Goal: Find specific page/section: Find specific page/section

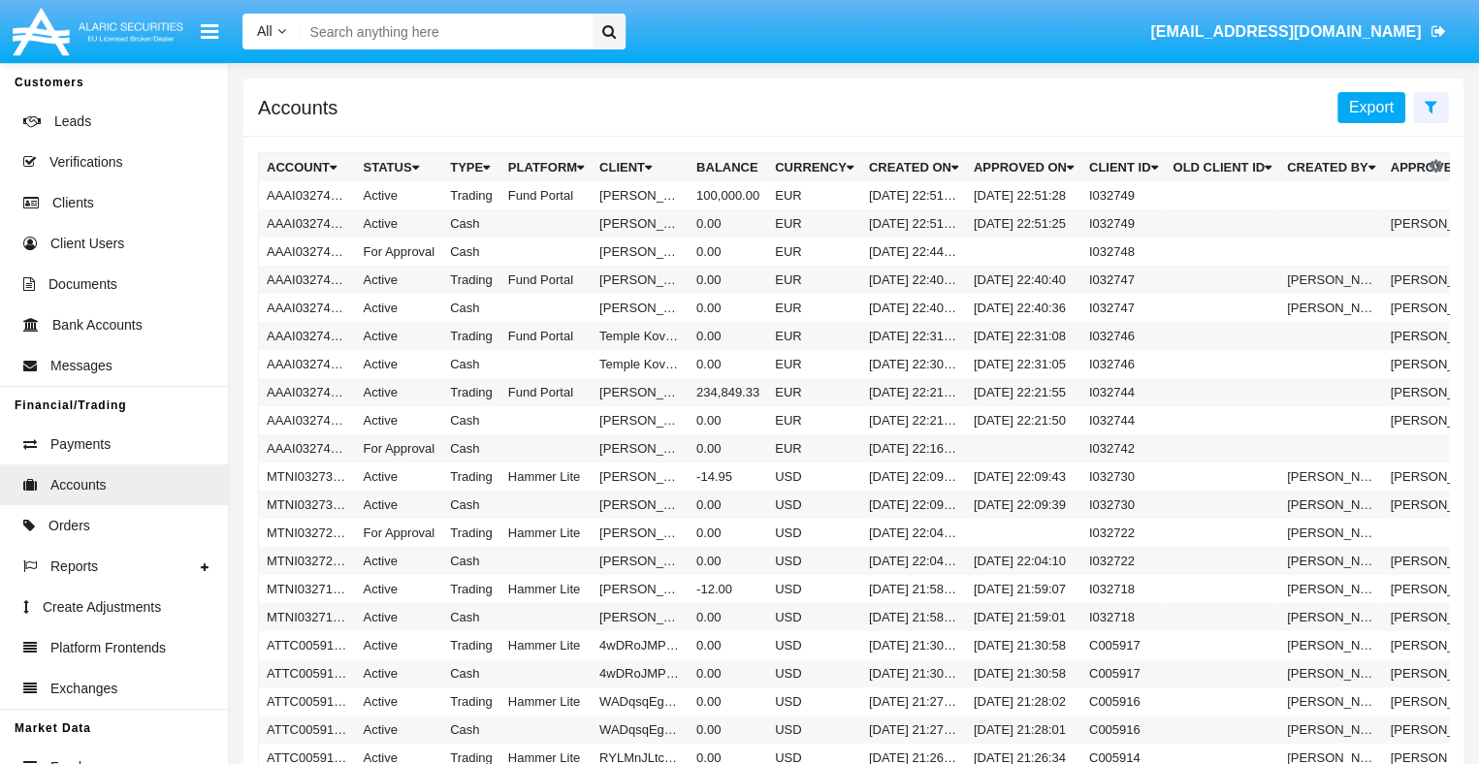
click at [1373, 107] on span "Export" at bounding box center [1371, 107] width 45 height 16
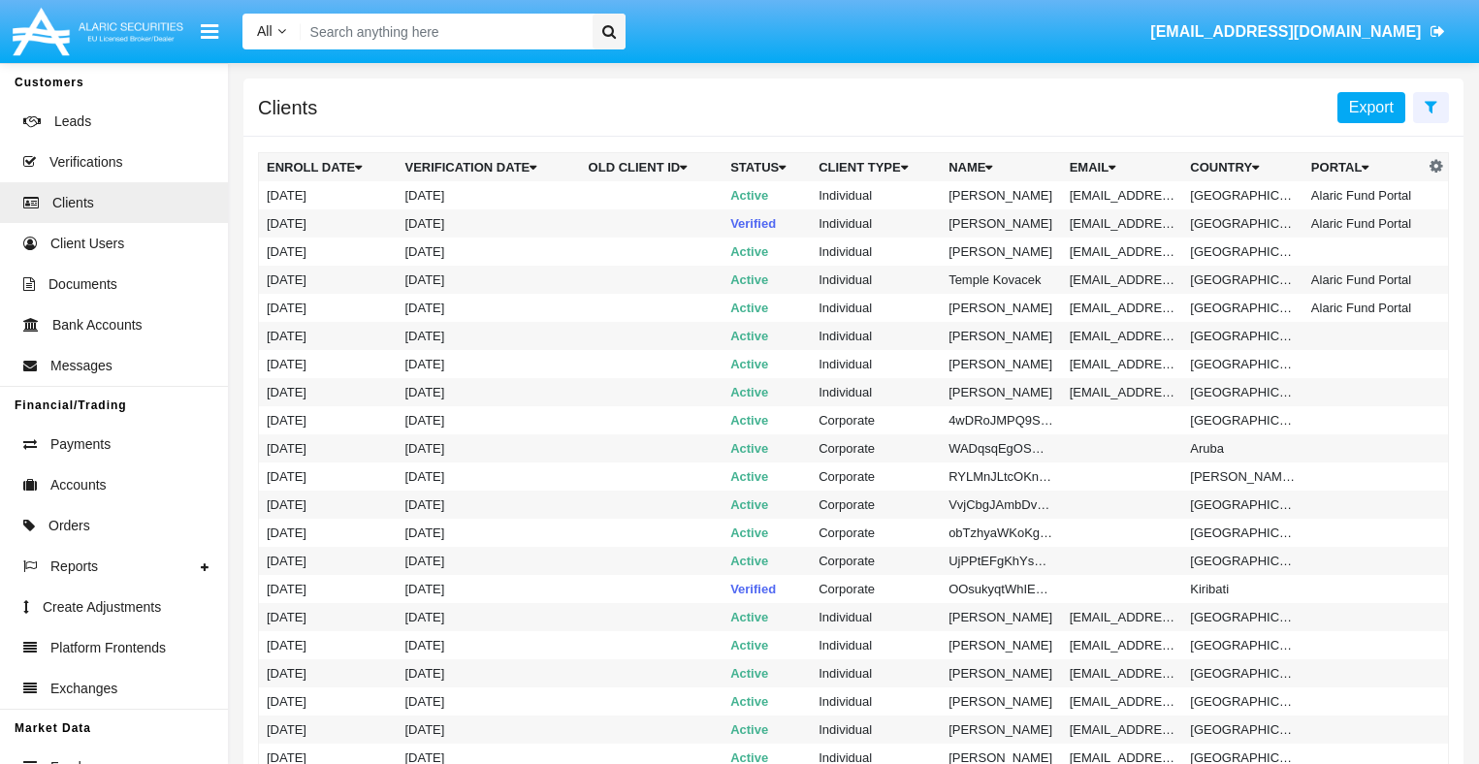
click at [1373, 107] on span "Export" at bounding box center [1371, 107] width 45 height 16
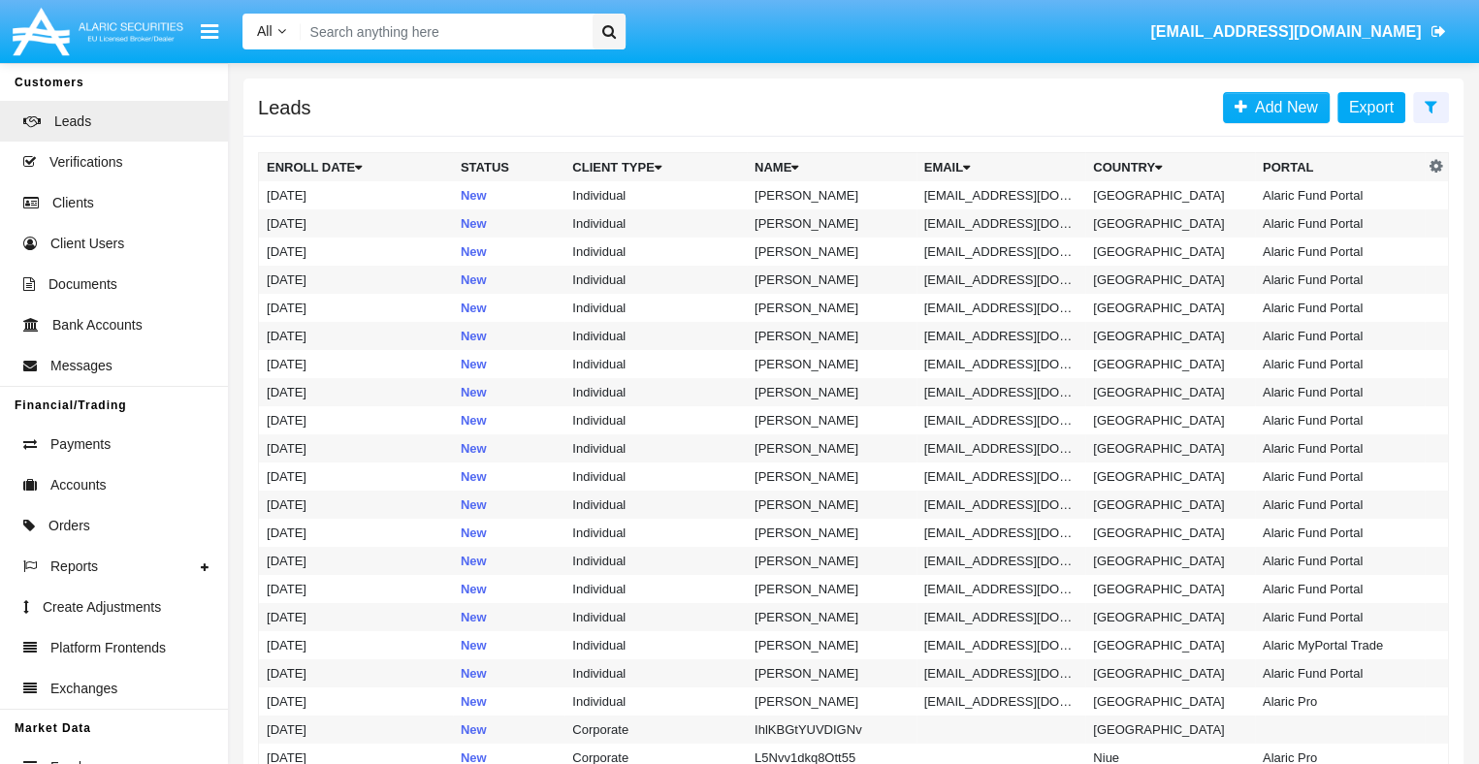
click at [1373, 107] on span "Export" at bounding box center [1371, 107] width 45 height 16
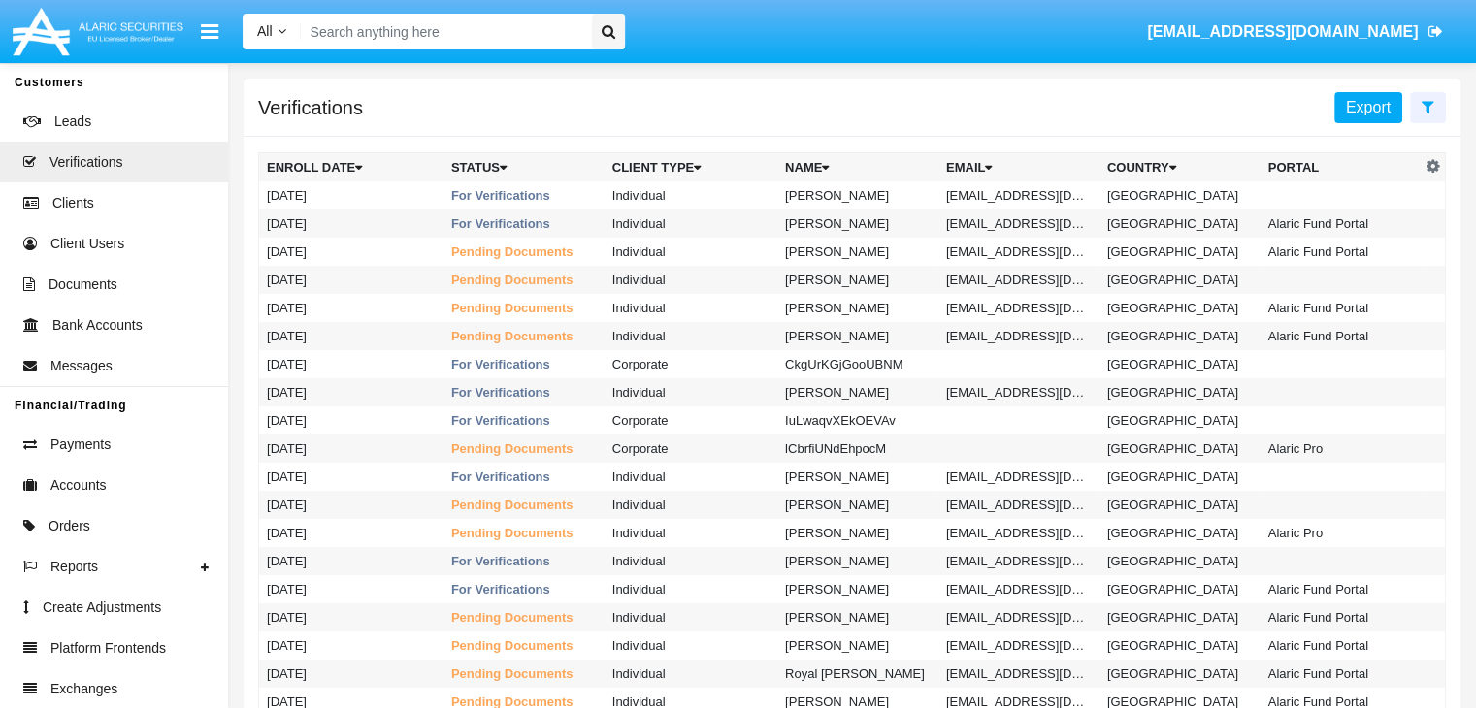
click at [1369, 107] on span "Export" at bounding box center [1368, 107] width 45 height 16
